Goal: Task Accomplishment & Management: Use online tool/utility

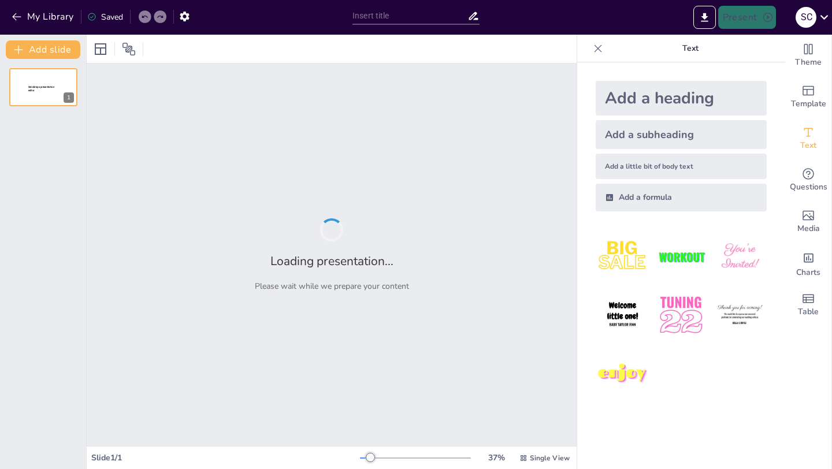
type input "Actividad Antibacteriana de Allium Cepa [PERSON_NAME]: una revisión sistemática"
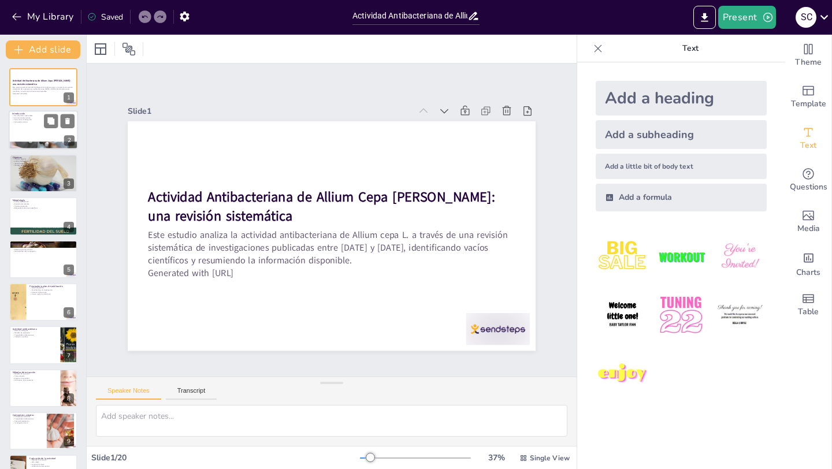
click at [29, 132] on div at bounding box center [43, 130] width 69 height 39
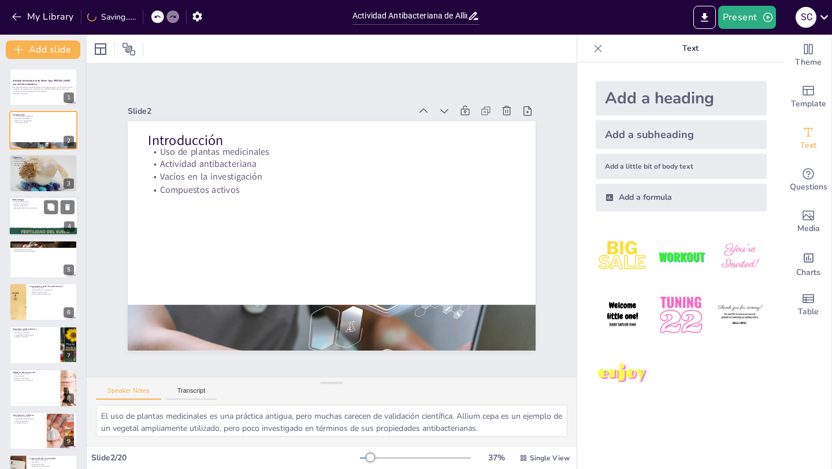
click at [34, 198] on p "Metodología" at bounding box center [43, 199] width 62 height 3
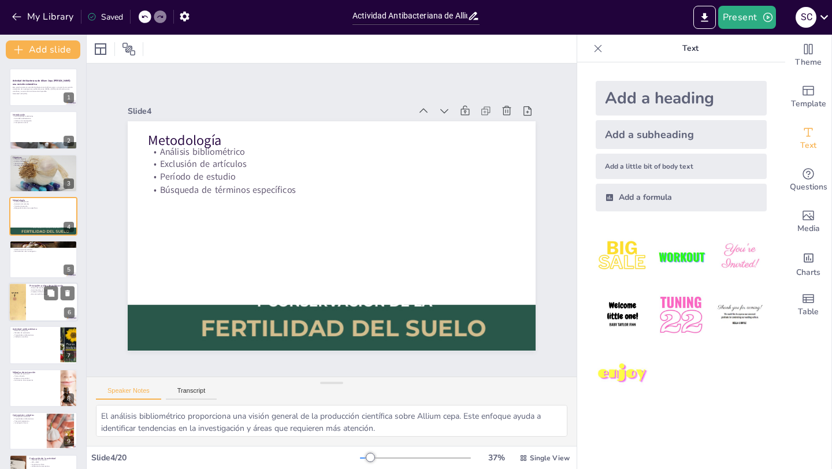
click at [21, 304] on div at bounding box center [16, 302] width 49 height 39
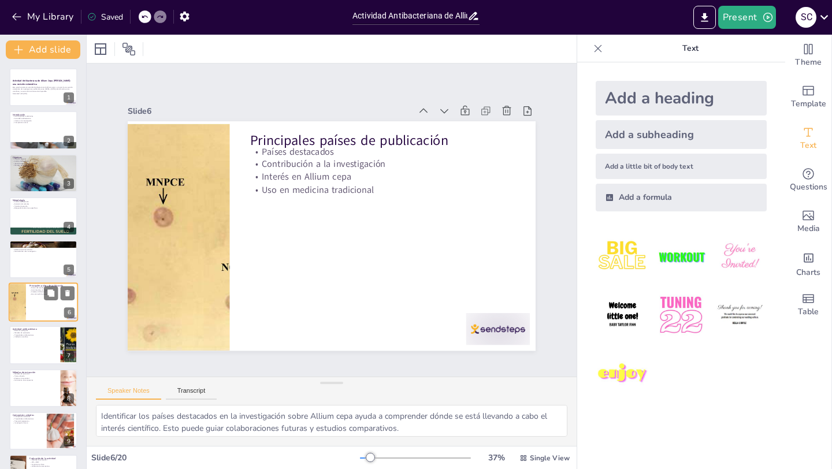
scroll to position [38, 0]
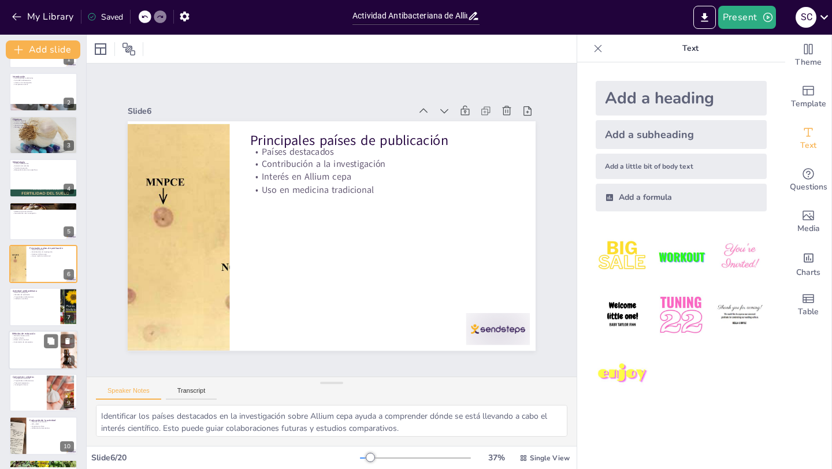
click at [27, 354] on div at bounding box center [43, 350] width 69 height 39
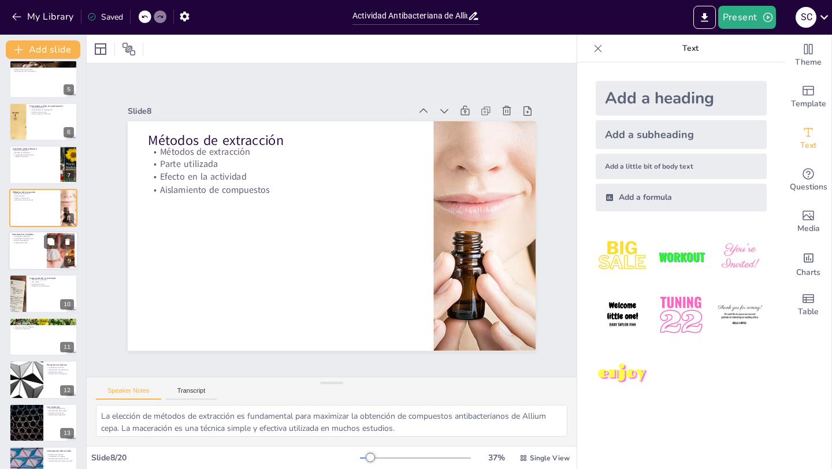
scroll to position [185, 0]
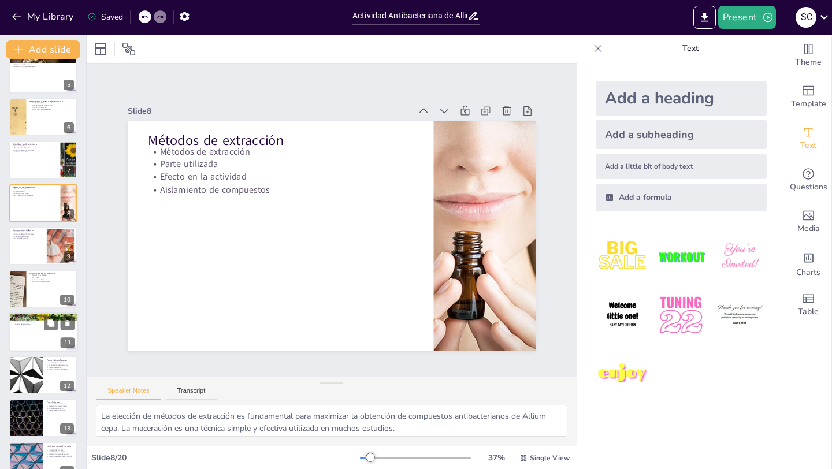
click at [17, 351] on div "Resultados de actividad antibacteriana Bacterias sensibles Variaciones en la MI…" at bounding box center [43, 332] width 69 height 39
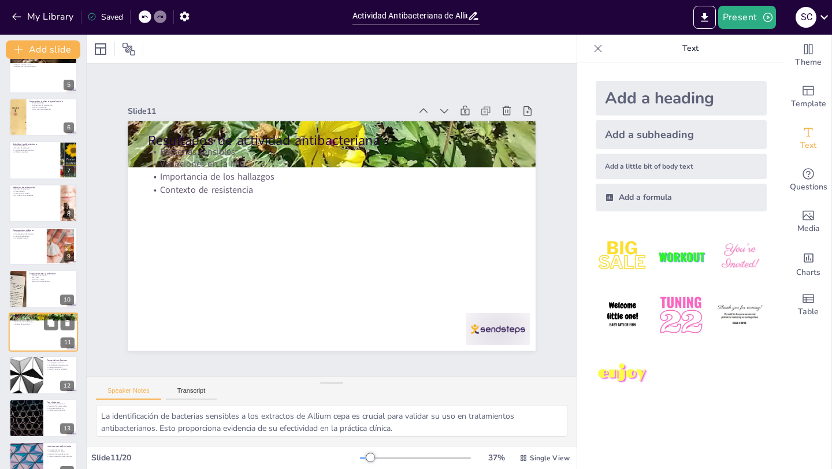
scroll to position [253, 0]
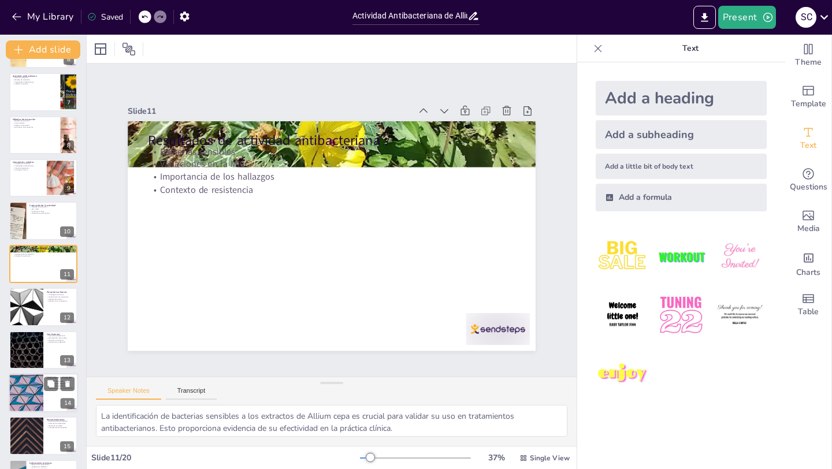
click at [17, 399] on div at bounding box center [25, 392] width 69 height 39
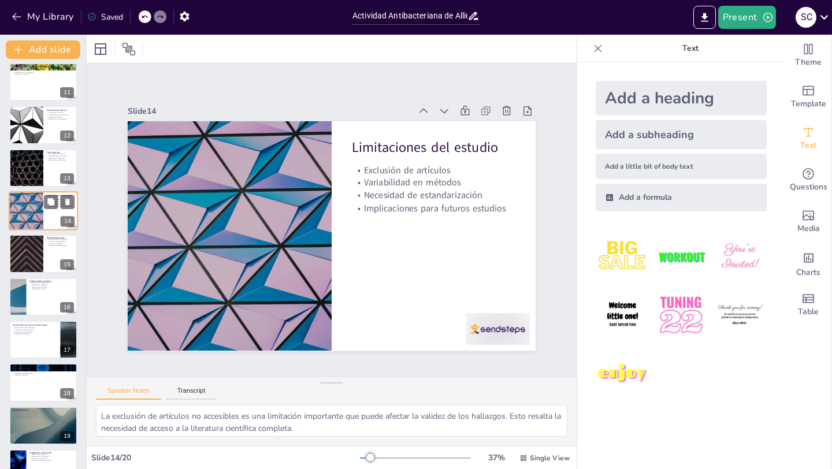
scroll to position [463, 0]
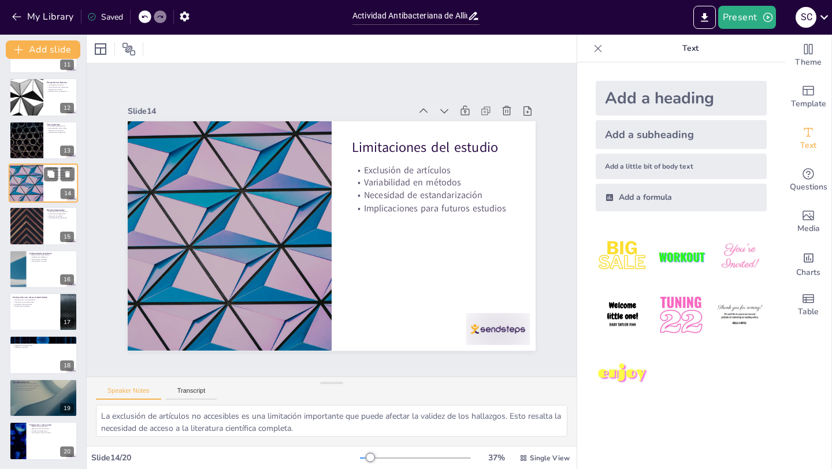
click at [17, 399] on div at bounding box center [43, 398] width 68 height 38
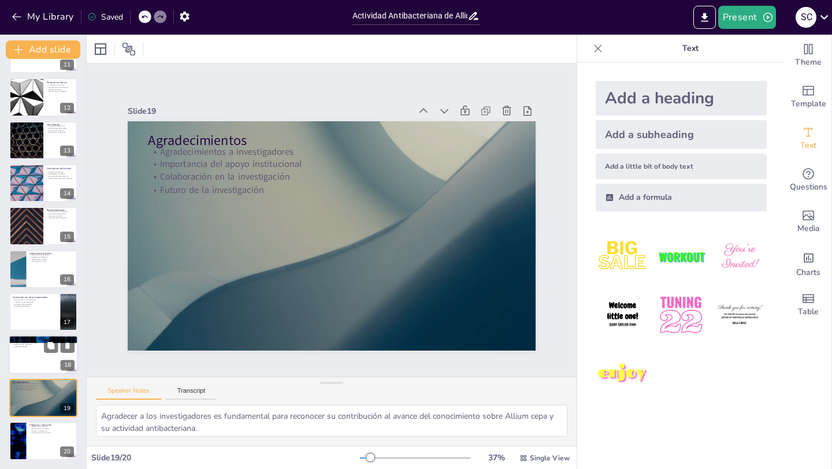
click at [26, 351] on div at bounding box center [43, 355] width 69 height 39
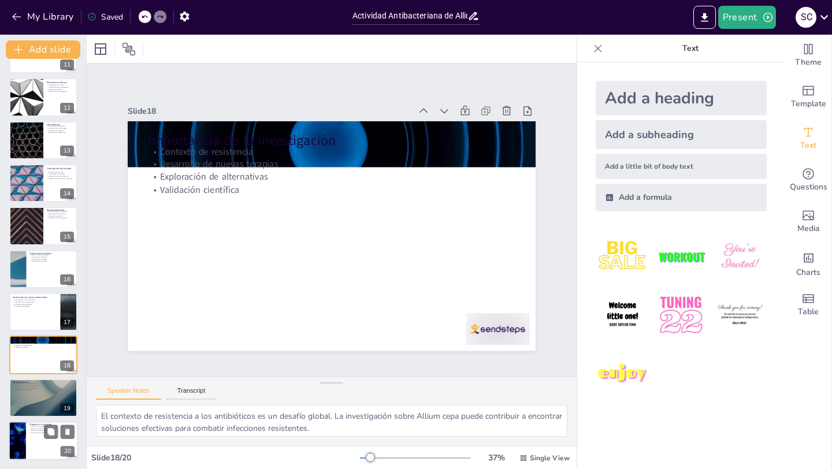
click at [25, 424] on div at bounding box center [17, 440] width 69 height 39
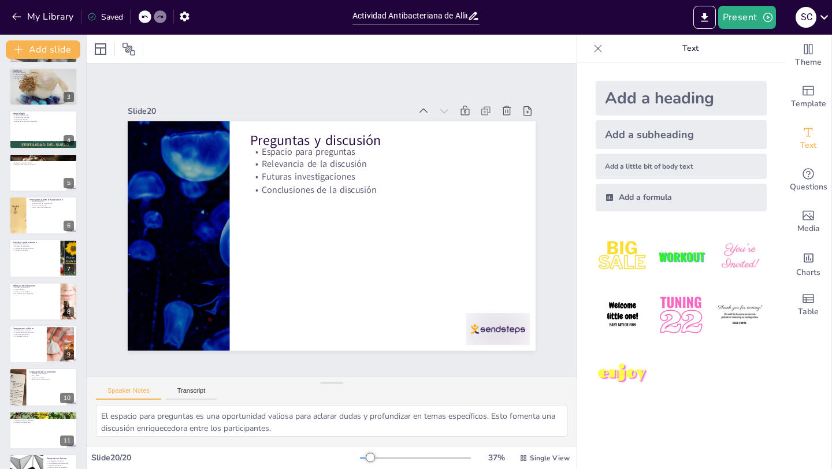
scroll to position [0, 0]
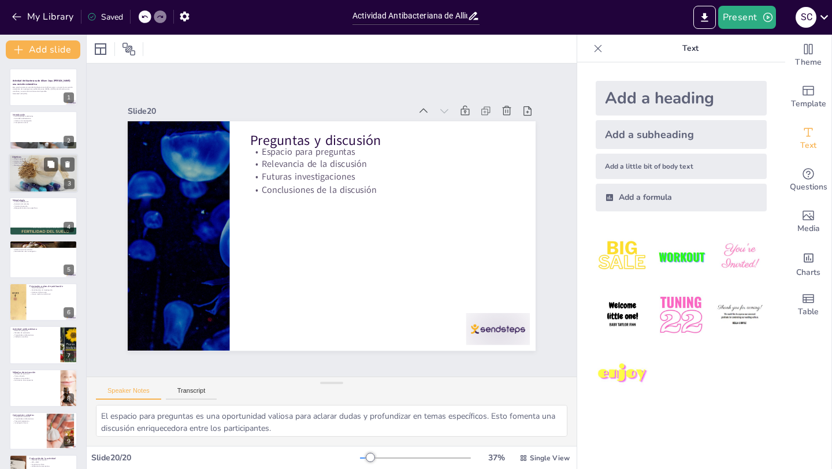
click at [19, 186] on div at bounding box center [43, 173] width 69 height 52
type textarea "El objetivo general establece el marco de la investigación, centrándose en la a…"
